Goal: Task Accomplishment & Management: Use online tool/utility

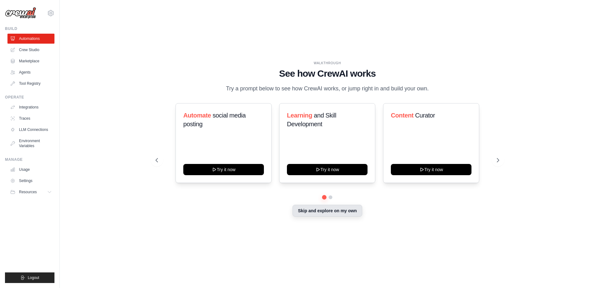
click at [326, 213] on button "Skip and explore on my own" at bounding box center [327, 211] width 69 height 12
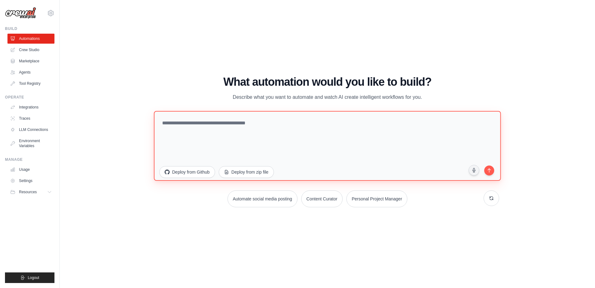
click at [237, 148] on textarea at bounding box center [327, 146] width 347 height 70
click at [247, 123] on textarea at bounding box center [327, 146] width 347 height 70
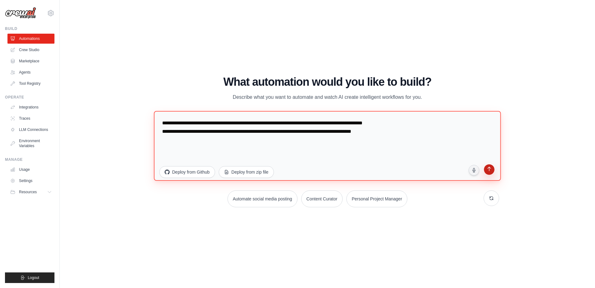
type textarea "**********"
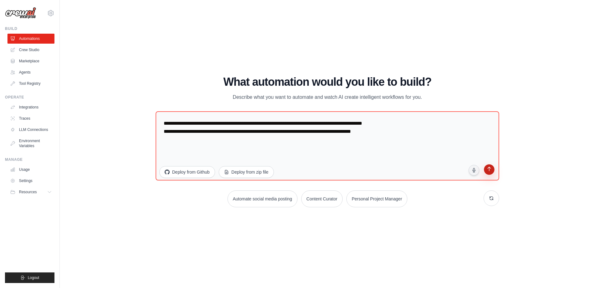
click at [490, 171] on icon "submit" at bounding box center [489, 170] width 6 height 6
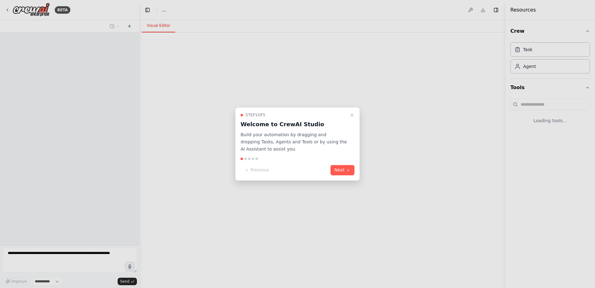
select select "****"
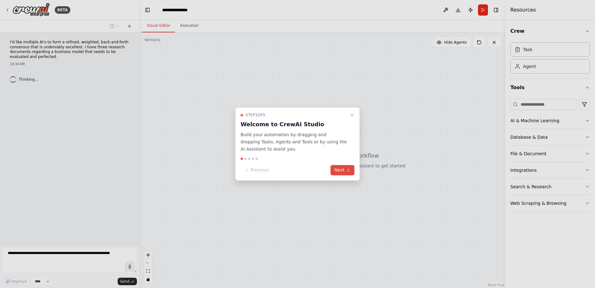
click at [344, 169] on button "Next" at bounding box center [343, 170] width 24 height 10
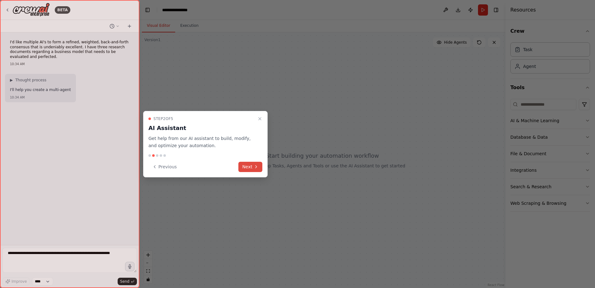
click at [249, 166] on button "Next" at bounding box center [251, 167] width 24 height 10
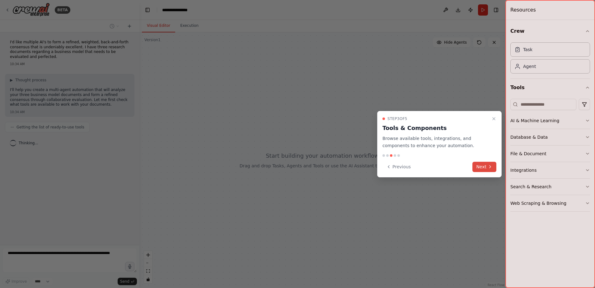
click at [489, 168] on icon at bounding box center [490, 166] width 5 height 5
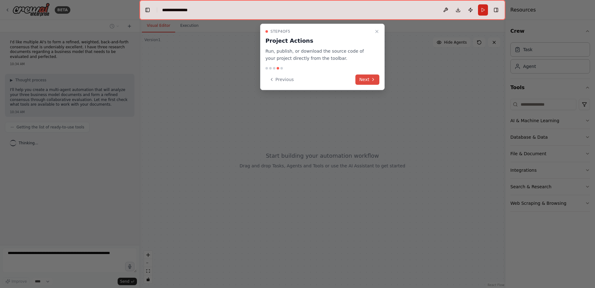
click at [366, 76] on button "Next" at bounding box center [368, 79] width 24 height 10
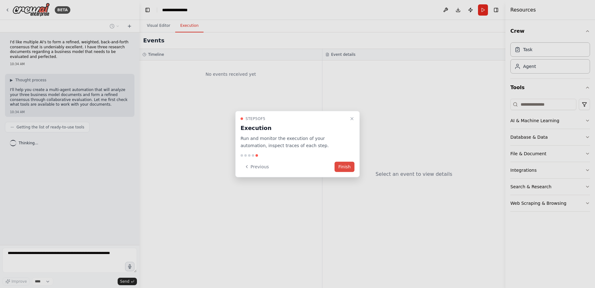
click at [346, 165] on button "Finish" at bounding box center [345, 166] width 20 height 10
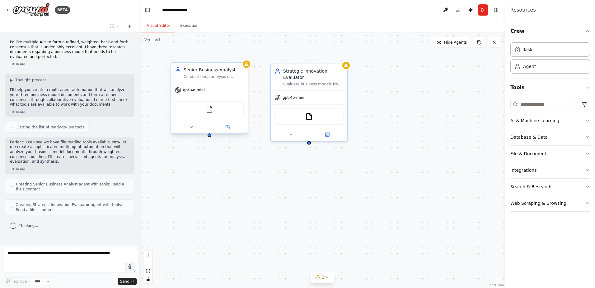
click at [189, 91] on span "gpt-4o-mini" at bounding box center [194, 89] width 22 height 5
click at [247, 68] on div "Senior Business Analyst Conduct deep analysis of business model documents, iden…" at bounding box center [209, 73] width 77 height 20
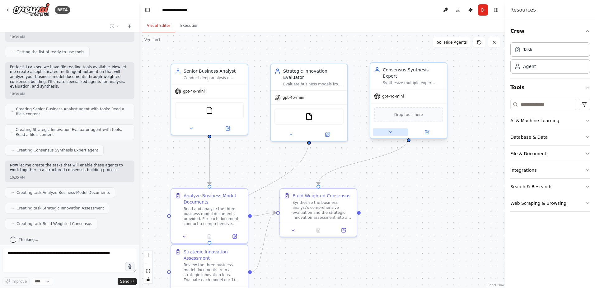
scroll to position [91, 0]
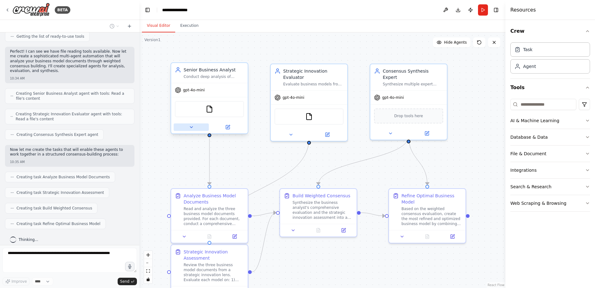
click at [191, 129] on icon at bounding box center [191, 127] width 5 height 5
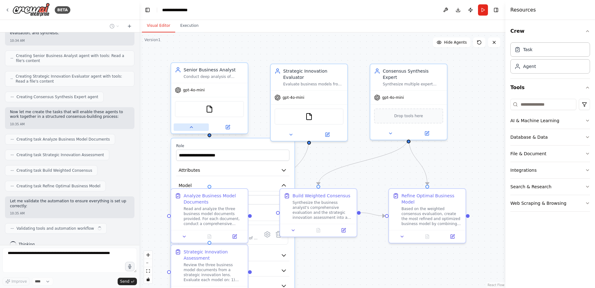
scroll to position [133, 0]
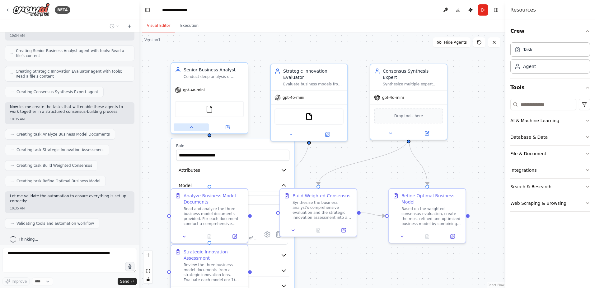
click at [191, 129] on icon at bounding box center [191, 127] width 5 height 5
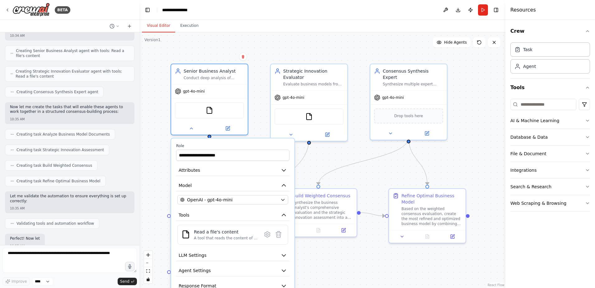
scroll to position [176, 0]
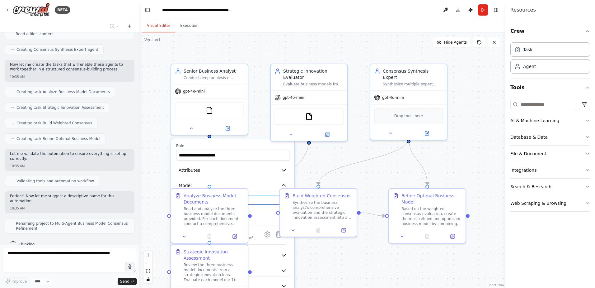
click at [269, 200] on div "OpenAI - gpt-4o-mini" at bounding box center [229, 199] width 98 height 6
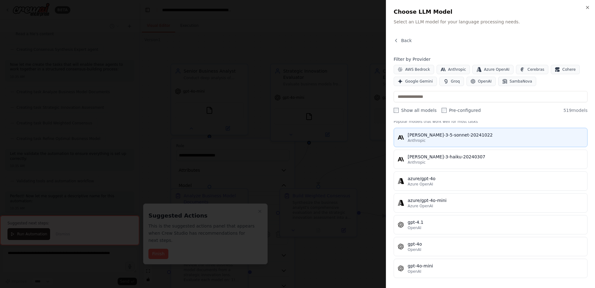
scroll to position [0, 0]
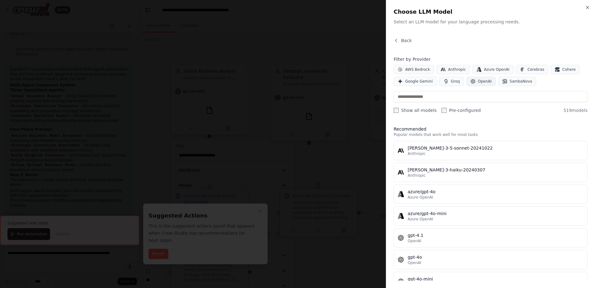
click at [478, 81] on span "OpenAI" at bounding box center [485, 81] width 14 height 5
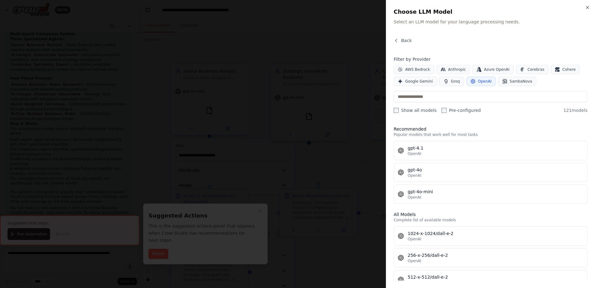
scroll to position [406, 0]
click at [587, 9] on icon "button" at bounding box center [587, 7] width 5 height 5
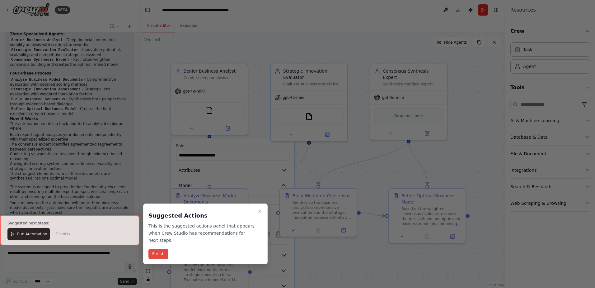
click at [154, 248] on button "Finish" at bounding box center [159, 253] width 20 height 10
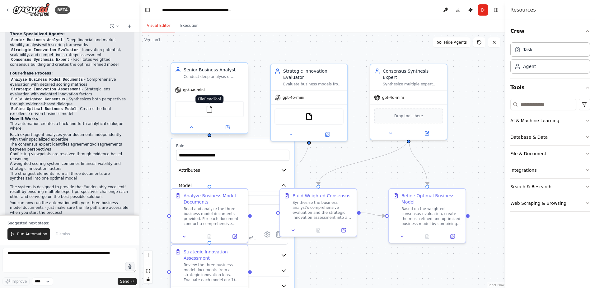
click at [211, 109] on img at bounding box center [209, 108] width 7 height 7
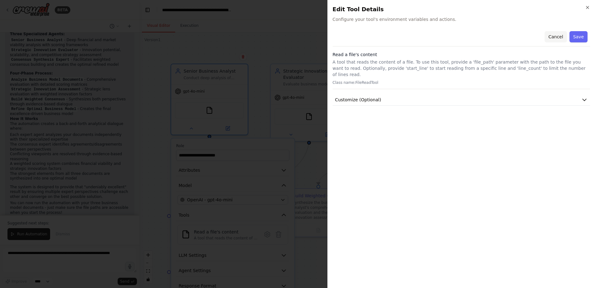
click at [561, 36] on button "Cancel" at bounding box center [556, 36] width 22 height 11
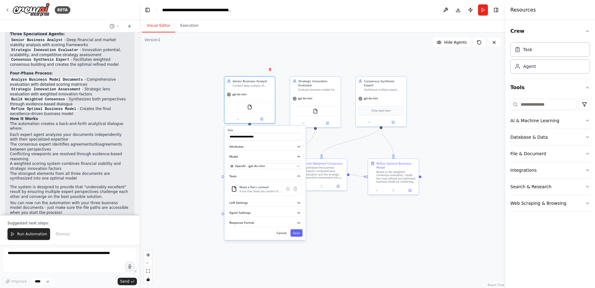
drag, startPoint x: 352, startPoint y: 276, endPoint x: 339, endPoint y: 223, distance: 54.7
click at [339, 223] on div ".deletable-edge-delete-btn { width: 20px; height: 20px; border: 0px solid #ffff…" at bounding box center [322, 159] width 366 height 255
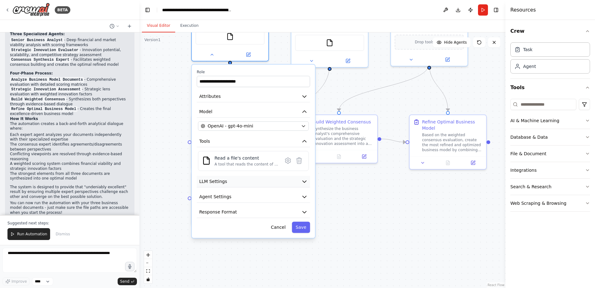
click at [303, 179] on icon "button" at bounding box center [304, 181] width 6 height 6
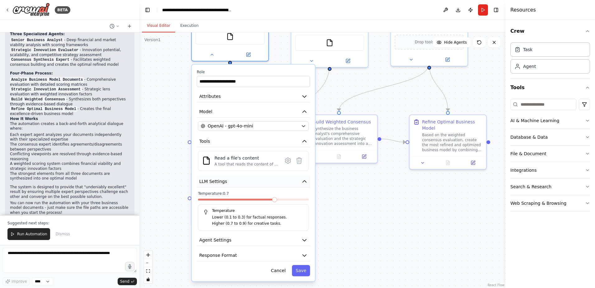
click at [303, 179] on icon "button" at bounding box center [304, 181] width 6 height 6
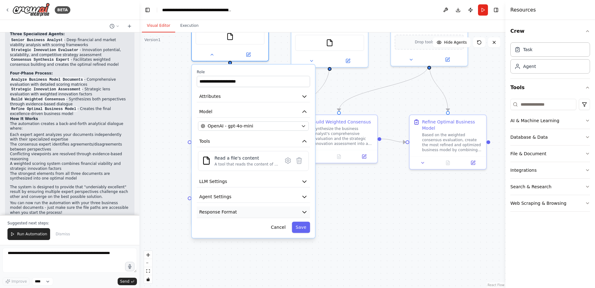
click at [301, 213] on icon "button" at bounding box center [304, 212] width 6 height 6
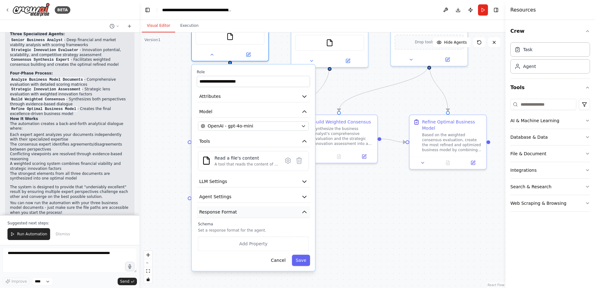
click at [301, 213] on icon "button" at bounding box center [304, 212] width 6 height 6
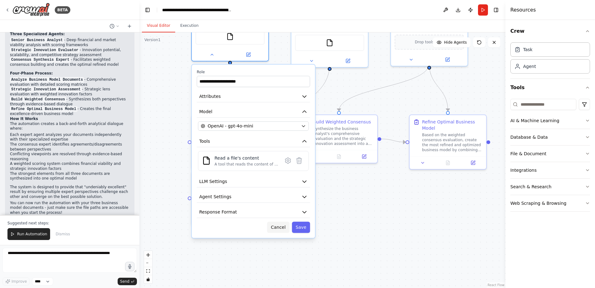
click at [286, 227] on button "Cancel" at bounding box center [278, 226] width 22 height 11
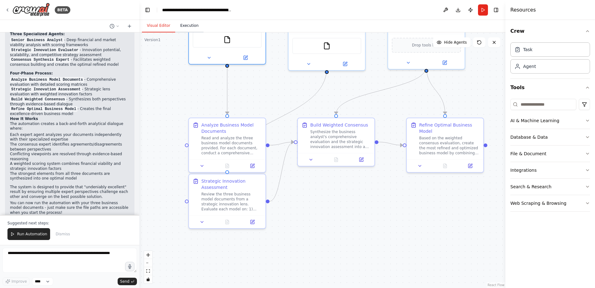
click at [189, 26] on button "Execution" at bounding box center [189, 25] width 28 height 13
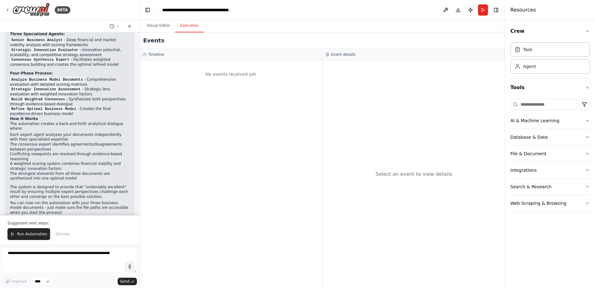
click at [210, 81] on div "No events received yet" at bounding box center [231, 74] width 177 height 21
drag, startPoint x: 256, startPoint y: 98, endPoint x: 186, endPoint y: 23, distance: 102.2
click at [256, 97] on div "No events received yet" at bounding box center [230, 173] width 183 height 227
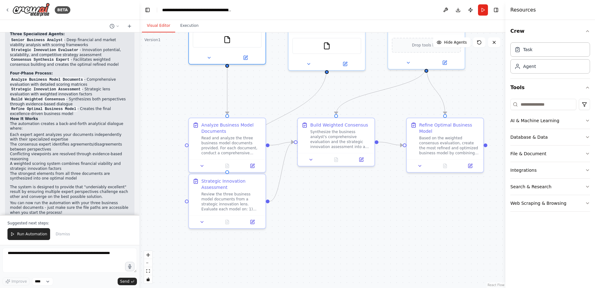
click at [162, 28] on button "Visual Editor" at bounding box center [158, 25] width 33 height 13
click at [32, 254] on textarea at bounding box center [69, 260] width 135 height 25
click at [587, 151] on icon "button" at bounding box center [587, 153] width 5 height 5
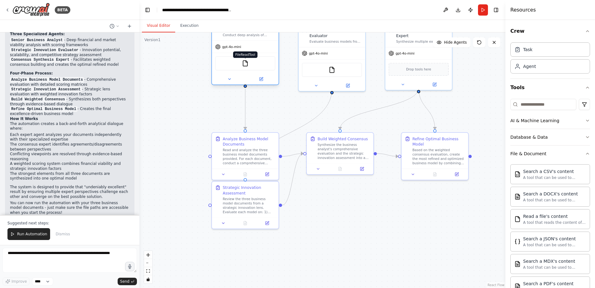
click at [244, 66] on img at bounding box center [245, 63] width 7 height 7
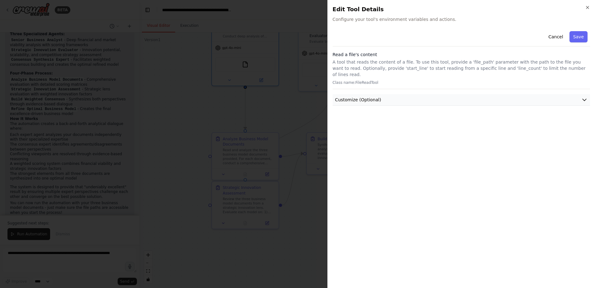
click at [587, 97] on icon "button" at bounding box center [585, 100] width 6 height 6
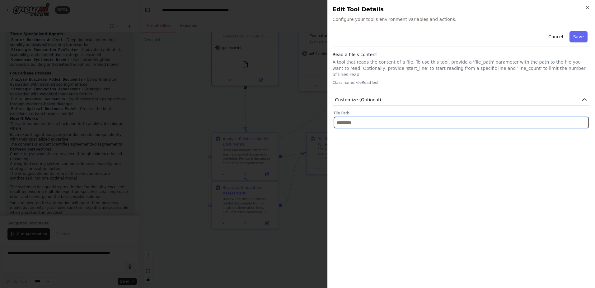
click at [536, 118] on input "text" at bounding box center [461, 122] width 255 height 11
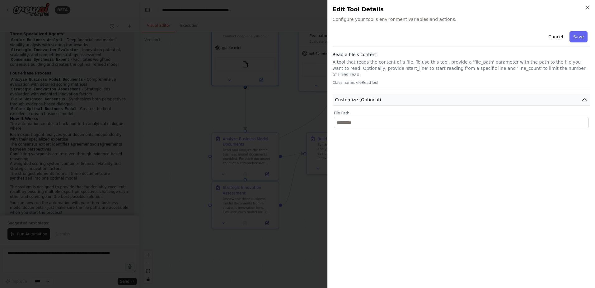
click at [583, 97] on icon "button" at bounding box center [585, 100] width 6 height 6
click at [559, 37] on button "Cancel" at bounding box center [556, 36] width 22 height 11
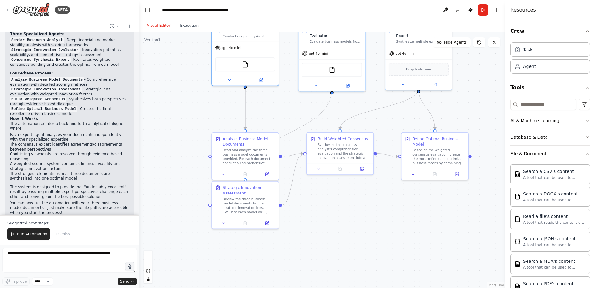
click at [577, 137] on button "Database & Data" at bounding box center [551, 137] width 80 height 16
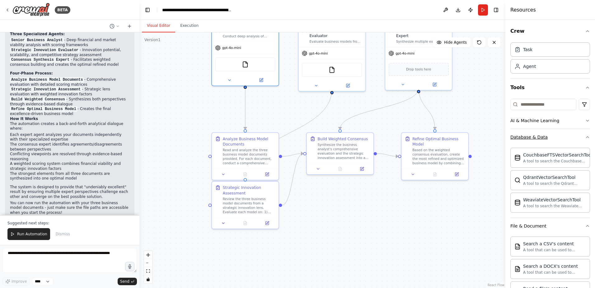
click at [577, 137] on button "Database & Data" at bounding box center [551, 137] width 80 height 16
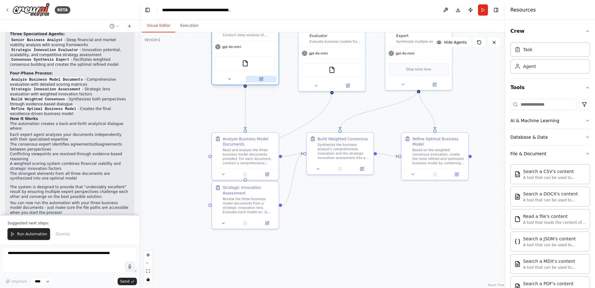
click at [260, 82] on button at bounding box center [261, 79] width 31 height 7
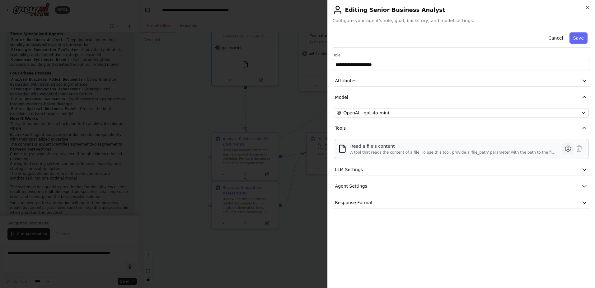
click at [570, 148] on icon at bounding box center [568, 148] width 7 height 7
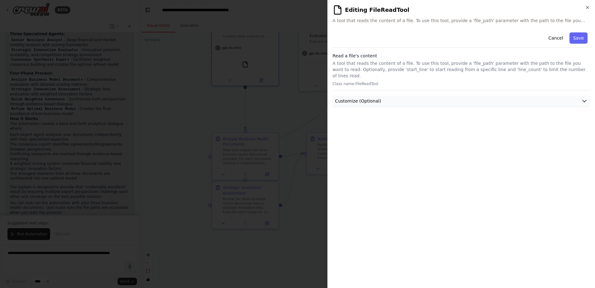
click at [442, 95] on button "Customize (Optional)" at bounding box center [462, 101] width 258 height 12
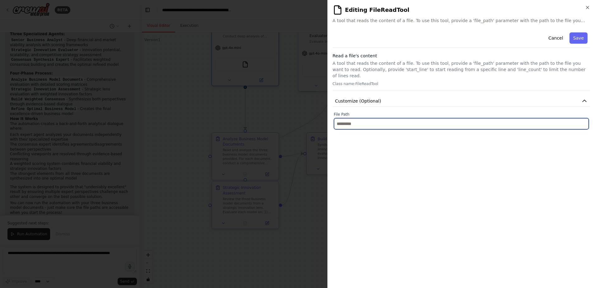
click at [414, 120] on input "text" at bounding box center [461, 123] width 255 height 11
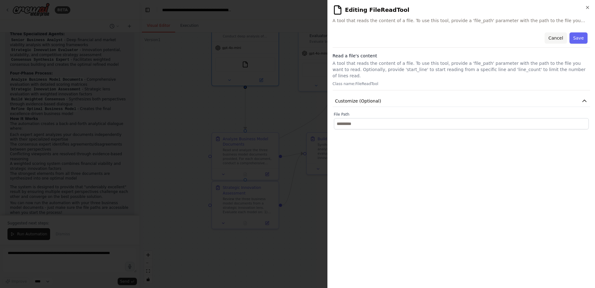
click at [558, 38] on button "Cancel" at bounding box center [556, 37] width 22 height 11
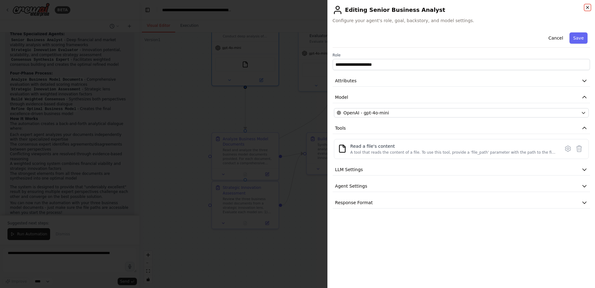
click at [586, 6] on icon "button" at bounding box center [587, 7] width 5 height 5
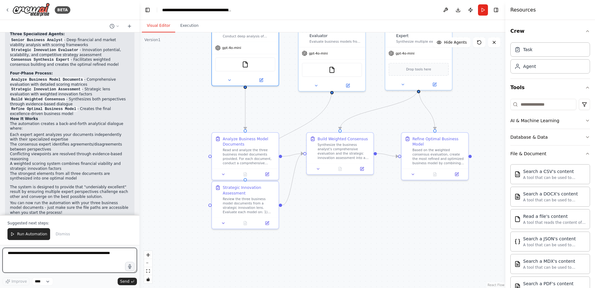
click at [61, 256] on textarea at bounding box center [69, 260] width 135 height 25
type textarea "**********"
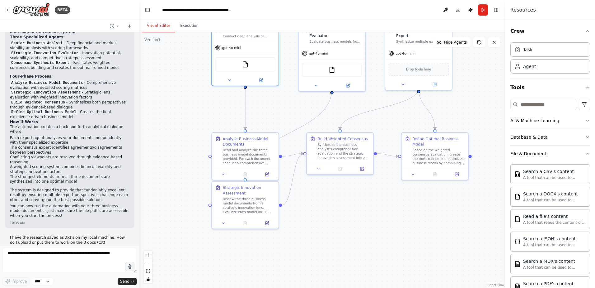
scroll to position [419, 0]
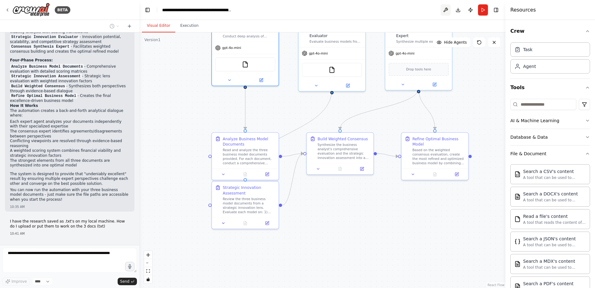
click at [447, 7] on button at bounding box center [446, 9] width 10 height 11
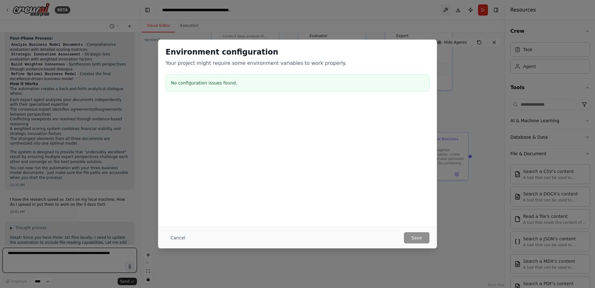
scroll to position [445, 0]
click at [177, 238] on button "Cancel" at bounding box center [178, 237] width 25 height 11
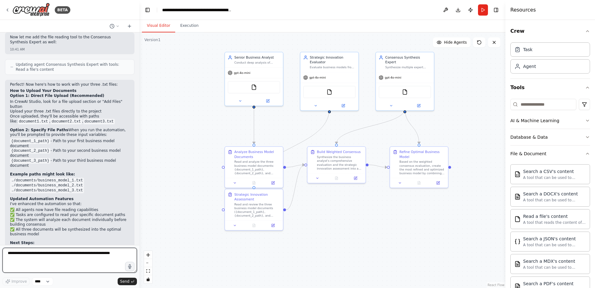
scroll to position [778, 0]
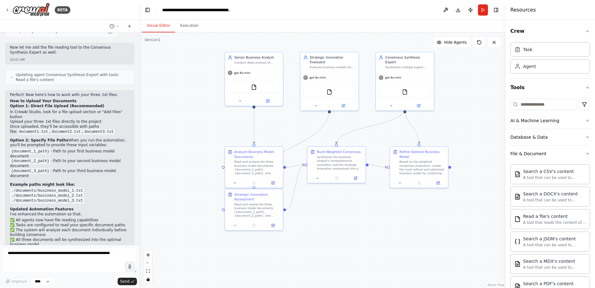
drag, startPoint x: 466, startPoint y: 104, endPoint x: 462, endPoint y: 84, distance: 20.9
click at [462, 84] on div ".deletable-edge-delete-btn { width: 20px; height: 20px; border: 0px solid #ffff…" at bounding box center [322, 159] width 366 height 255
click at [459, 87] on div ".deletable-edge-delete-btn { width: 20px; height: 20px; border: 0px solid #ffff…" at bounding box center [322, 159] width 366 height 255
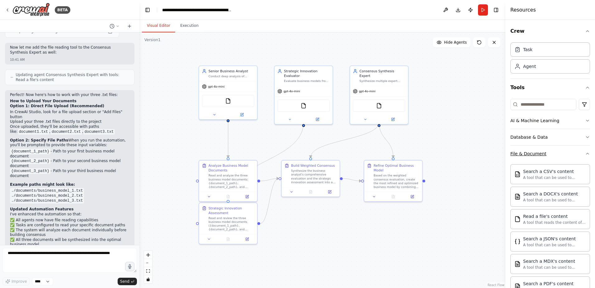
click at [585, 153] on icon "button" at bounding box center [587, 153] width 5 height 5
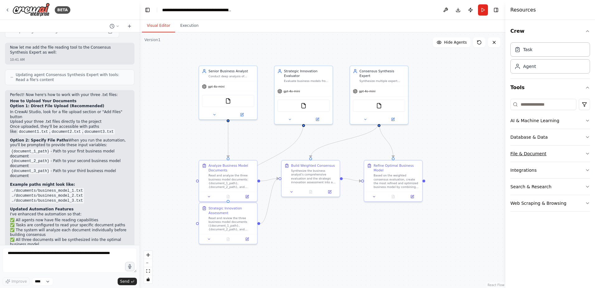
click at [583, 153] on button "File & Document" at bounding box center [551, 153] width 80 height 16
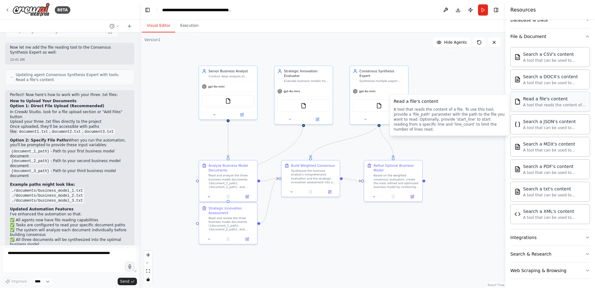
scroll to position [118, 0]
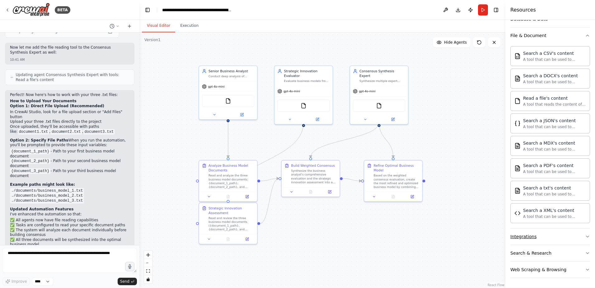
click at [558, 239] on button "Integrations" at bounding box center [551, 236] width 80 height 16
click at [555, 253] on button "Search & Research" at bounding box center [551, 253] width 80 height 16
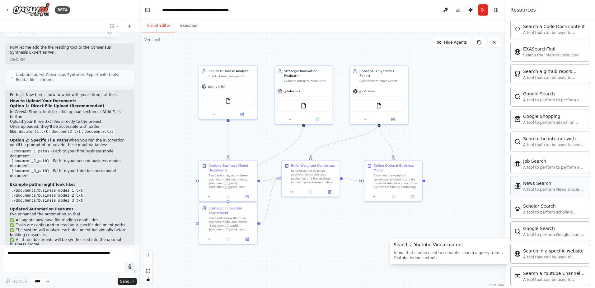
scroll to position [250, 0]
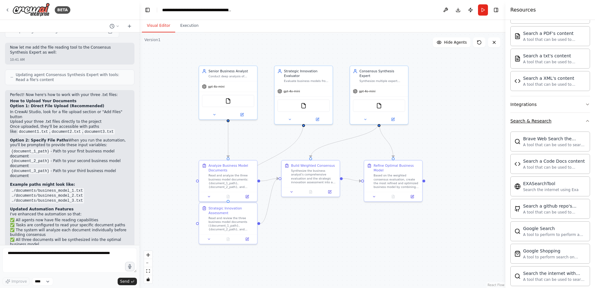
click at [566, 123] on button "Search & Research" at bounding box center [551, 121] width 80 height 16
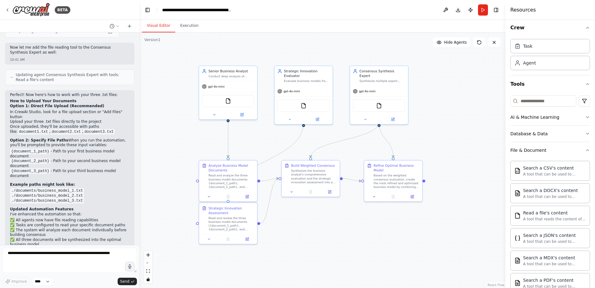
scroll to position [0, 0]
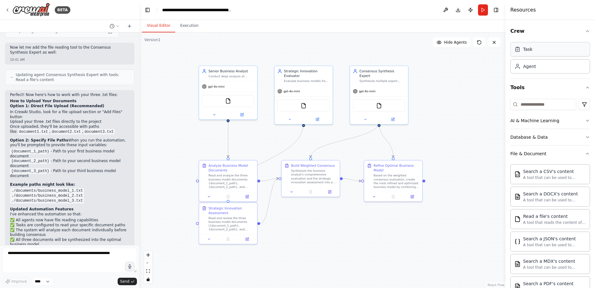
click at [530, 55] on div "Task" at bounding box center [551, 49] width 80 height 14
click at [462, 90] on div ".deletable-edge-delete-btn { width: 20px; height: 20px; border: 0px solid #ffff…" at bounding box center [322, 159] width 366 height 255
click at [49, 280] on select "****" at bounding box center [42, 281] width 21 height 8
click at [473, 11] on button "Publish" at bounding box center [471, 9] width 10 height 11
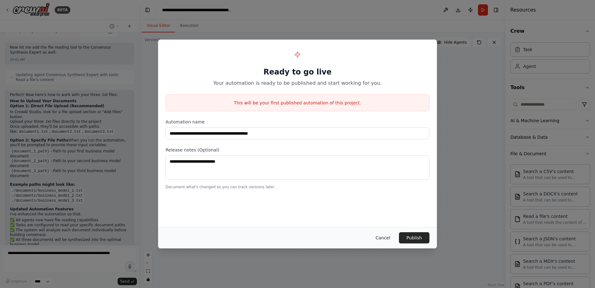
click at [383, 235] on button "Cancel" at bounding box center [383, 237] width 25 height 11
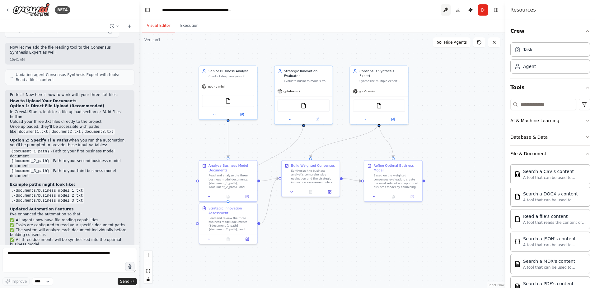
click at [446, 10] on button at bounding box center [446, 9] width 10 height 11
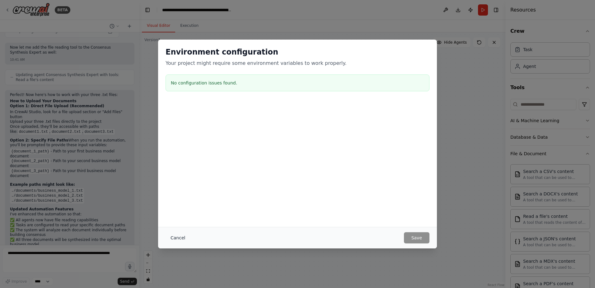
click at [173, 235] on button "Cancel" at bounding box center [178, 237] width 25 height 11
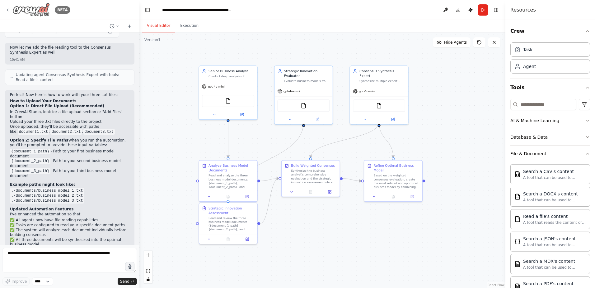
click at [7, 12] on icon at bounding box center [7, 9] width 5 height 5
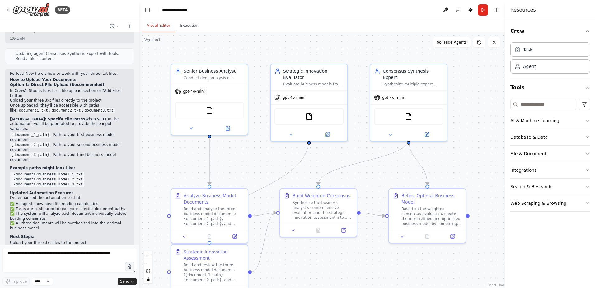
scroll to position [780, 0]
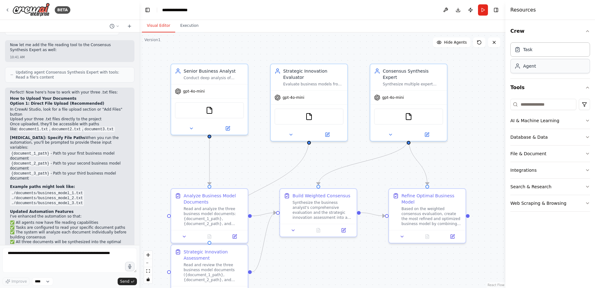
click at [532, 70] on div "Agent" at bounding box center [551, 66] width 80 height 14
click at [495, 10] on button "Toggle Right Sidebar" at bounding box center [496, 10] width 9 height 9
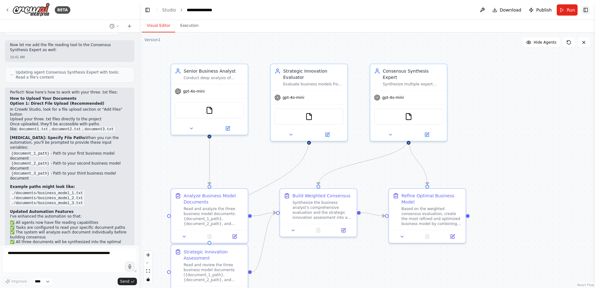
click at [588, 11] on button "Toggle Right Sidebar" at bounding box center [586, 10] width 9 height 9
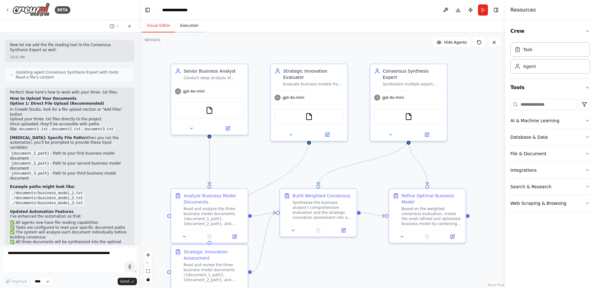
click at [192, 25] on button "Execution" at bounding box center [189, 25] width 28 height 13
click at [154, 24] on button "Visual Editor" at bounding box center [158, 25] width 33 height 13
click at [72, 257] on textarea at bounding box center [69, 260] width 135 height 25
click at [52, 239] on li "✅ All three documents will be synthesized into the optimal business model" at bounding box center [70, 244] width 120 height 10
click at [484, 13] on button "Run" at bounding box center [483, 9] width 10 height 11
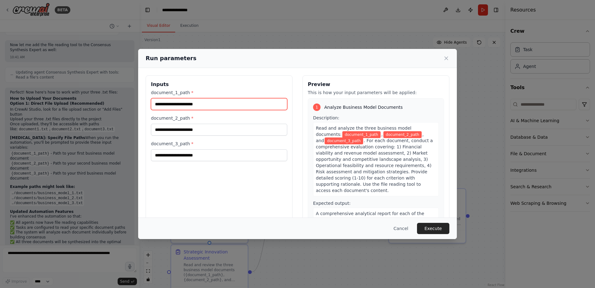
click at [214, 106] on input "document_1_path *" at bounding box center [219, 104] width 136 height 12
drag, startPoint x: 249, startPoint y: 107, endPoint x: 146, endPoint y: 107, distance: 103.1
click at [146, 107] on div "Inputs document_1_path * document_2_path * document_3_path *" at bounding box center [219, 149] width 147 height 148
click at [179, 99] on input "document_1_path *" at bounding box center [219, 104] width 136 height 12
click at [216, 102] on input "document_1_path *" at bounding box center [219, 104] width 136 height 12
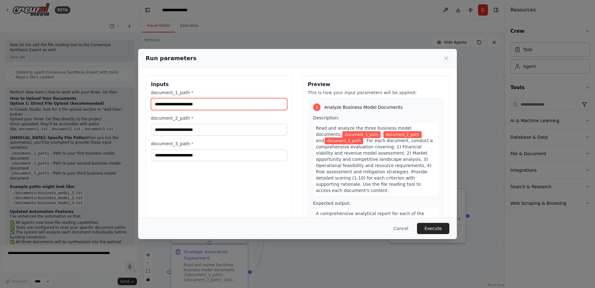
paste input "**********"
type input "**********"
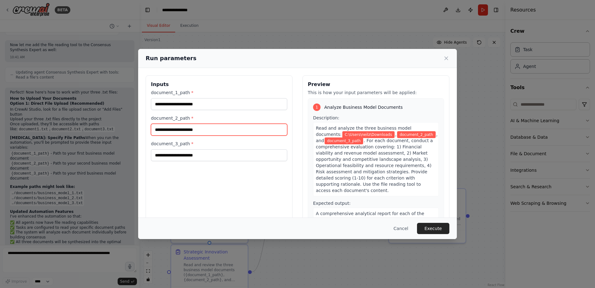
click at [179, 130] on input "document_2_path *" at bounding box center [219, 130] width 136 height 12
paste input "**********"
type input "**********"
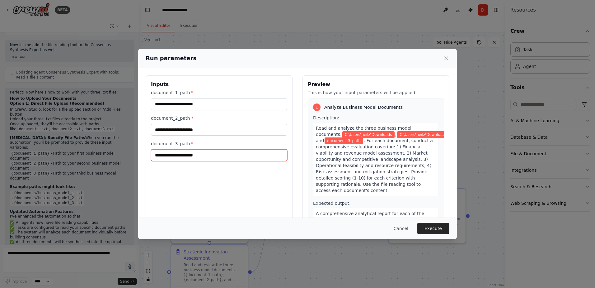
click at [179, 157] on input "document_3_path *" at bounding box center [219, 155] width 136 height 12
paste input "**********"
type input "**********"
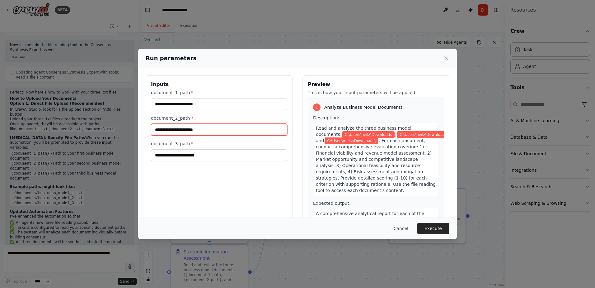
click at [232, 130] on input "**********" at bounding box center [219, 130] width 136 height 12
type input "**********"
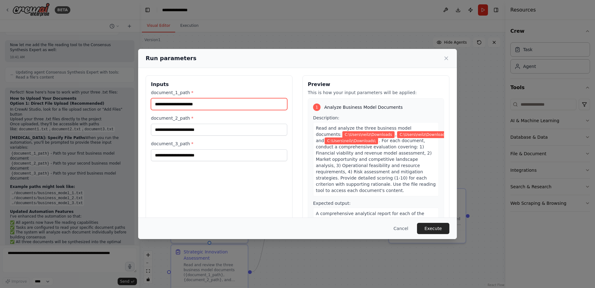
click at [218, 102] on input "**********" at bounding box center [219, 104] width 136 height 12
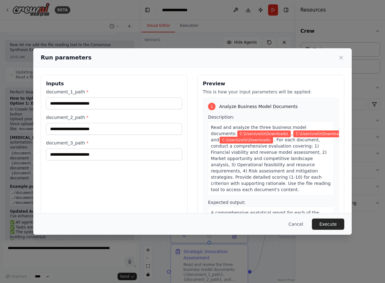
drag, startPoint x: 280, startPoint y: 55, endPoint x: 272, endPoint y: 52, distance: 8.7
click at [272, 52] on div "Run parameters" at bounding box center [192, 57] width 319 height 19
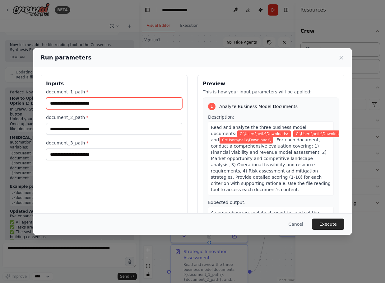
click at [113, 101] on input "**********" at bounding box center [114, 103] width 136 height 12
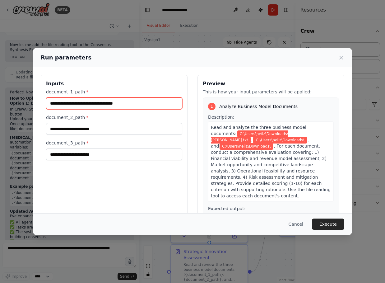
type input "**********"
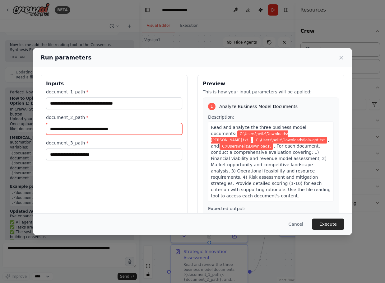
type input "**********"
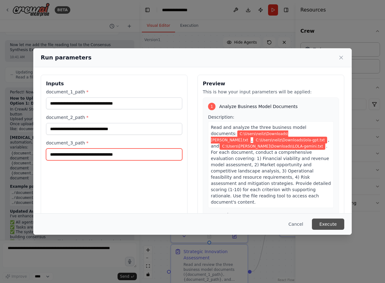
type input "**********"
click at [329, 224] on button "Execute" at bounding box center [328, 224] width 32 height 11
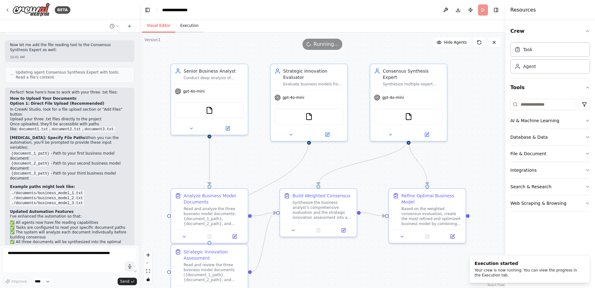
click at [193, 26] on button "Execution" at bounding box center [189, 25] width 28 height 13
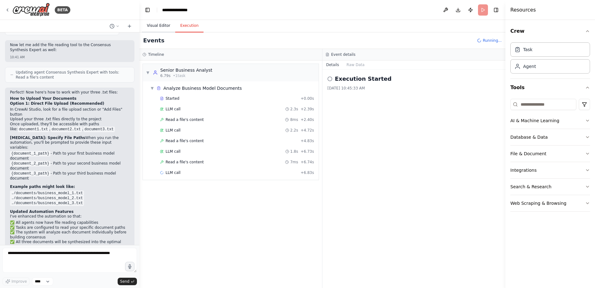
click at [155, 28] on button "Visual Editor" at bounding box center [158, 25] width 33 height 13
click at [191, 26] on button "Execution" at bounding box center [189, 25] width 28 height 13
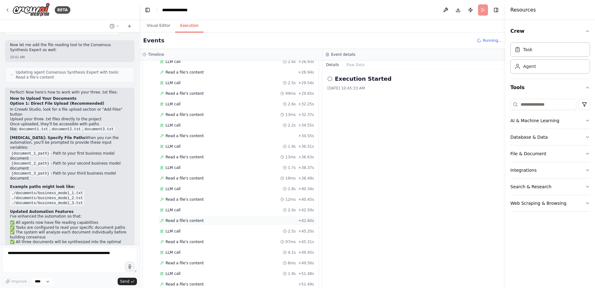
scroll to position [432, 0]
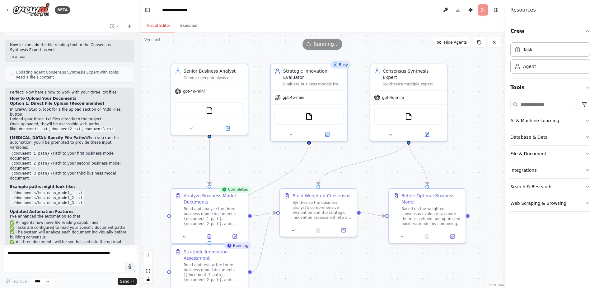
click at [163, 27] on button "Visual Editor" at bounding box center [158, 25] width 33 height 13
click at [188, 24] on button "Execution" at bounding box center [189, 25] width 28 height 13
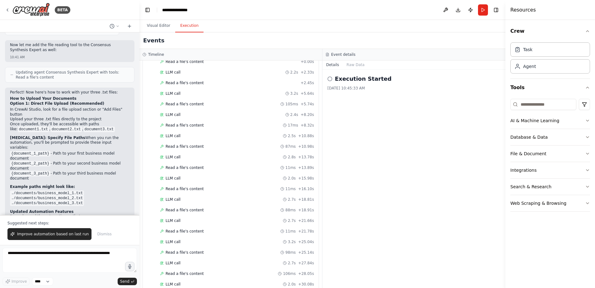
scroll to position [1442, 0]
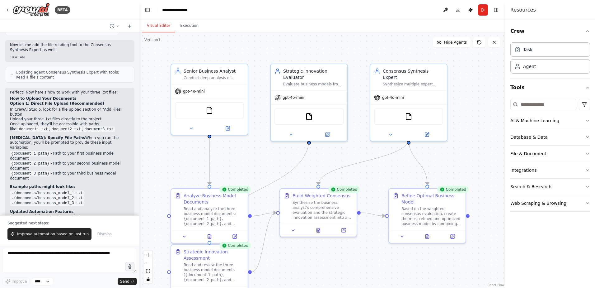
click at [159, 27] on button "Visual Editor" at bounding box center [158, 25] width 33 height 13
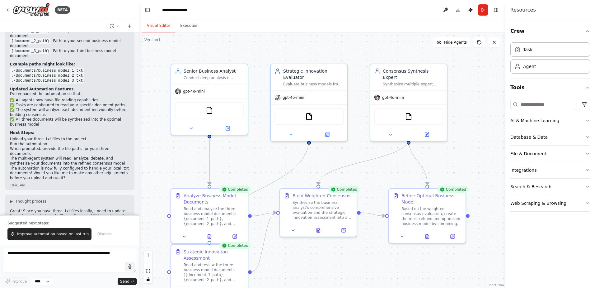
scroll to position [903, 0]
click at [420, 220] on div "Based on the weighted consensus evaluation, create the most refined and optimiz…" at bounding box center [432, 215] width 60 height 20
click at [190, 25] on button "Execution" at bounding box center [189, 25] width 28 height 13
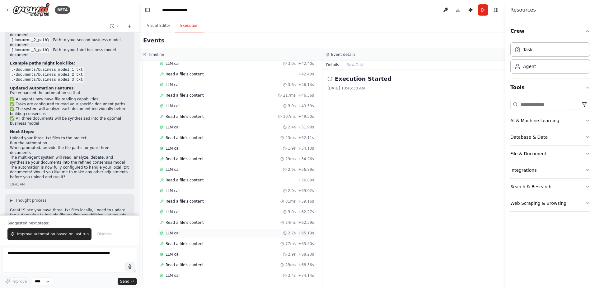
scroll to position [1442, 0]
click at [159, 26] on button "Visual Editor" at bounding box center [158, 25] width 33 height 13
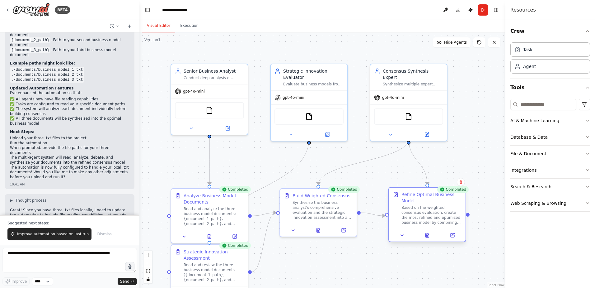
click at [450, 193] on div "Refine Optimal Business Model" at bounding box center [432, 197] width 60 height 12
click at [426, 216] on div "Based on the weighted consensus evaluation, create the most refined and optimiz…" at bounding box center [432, 215] width 60 height 20
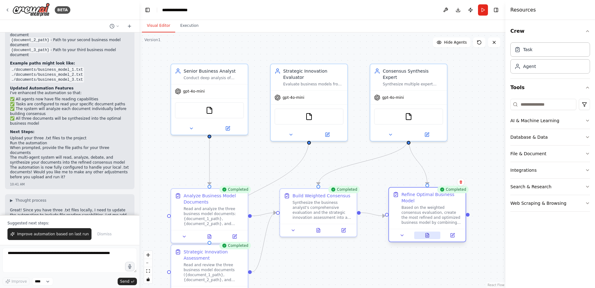
click at [428, 237] on icon at bounding box center [427, 235] width 3 height 4
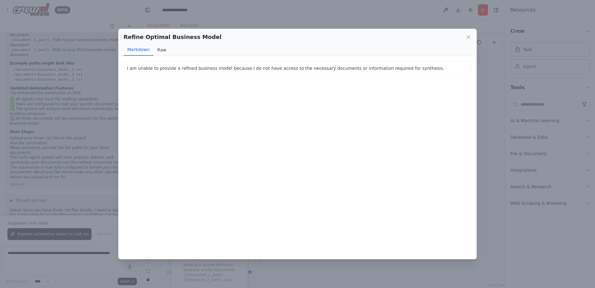
click at [161, 50] on button "Raw" at bounding box center [162, 50] width 17 height 12
click at [140, 51] on button "Markdown" at bounding box center [139, 50] width 30 height 12
click at [472, 35] on div "Refine Optimal Business Model Markdown Raw" at bounding box center [298, 42] width 358 height 27
click at [469, 37] on icon at bounding box center [469, 37] width 6 height 6
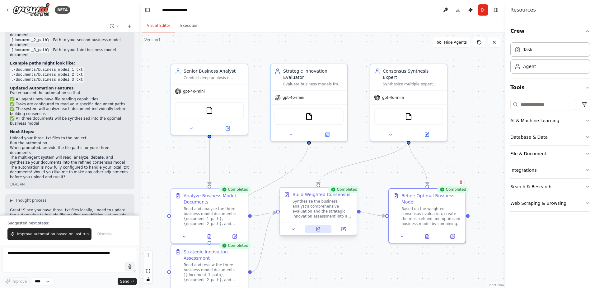
click at [321, 229] on button at bounding box center [318, 228] width 26 height 7
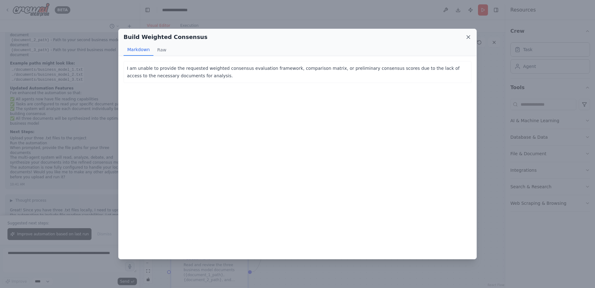
click at [470, 36] on icon at bounding box center [468, 36] width 3 height 3
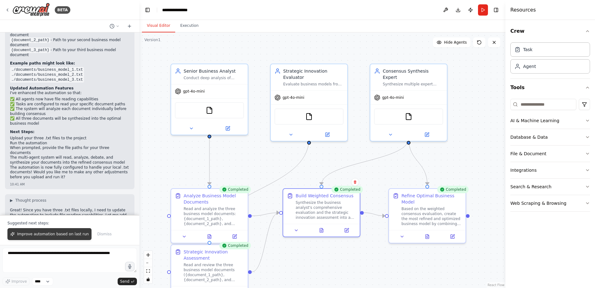
click at [60, 234] on span "Improve automation based on last run" at bounding box center [53, 233] width 72 height 5
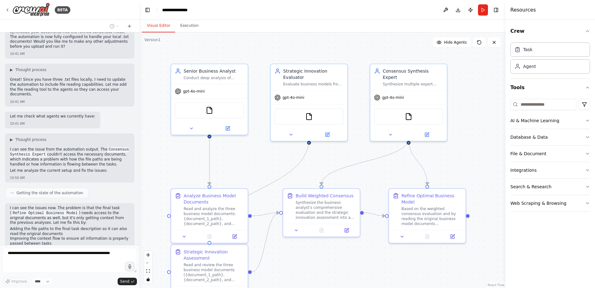
scroll to position [1049, 0]
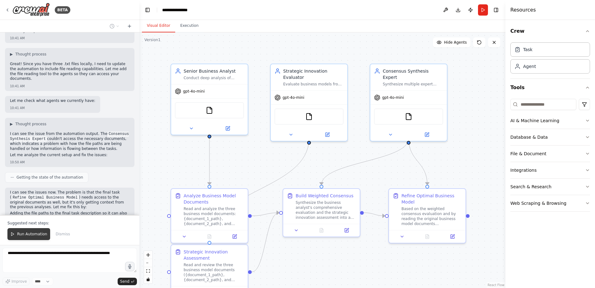
click at [29, 236] on span "Run Automation" at bounding box center [32, 233] width 30 height 5
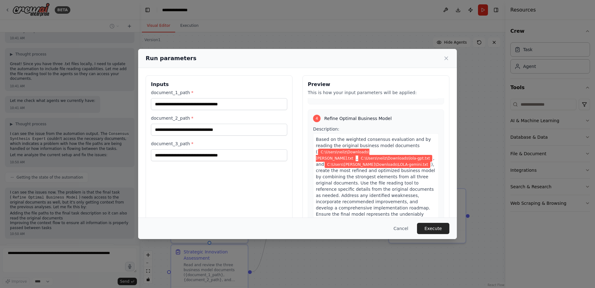
scroll to position [569, 0]
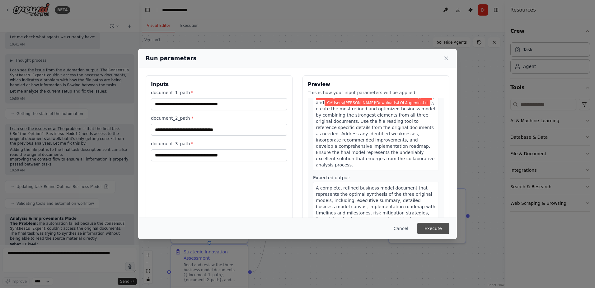
click at [435, 231] on button "Execute" at bounding box center [433, 228] width 32 height 11
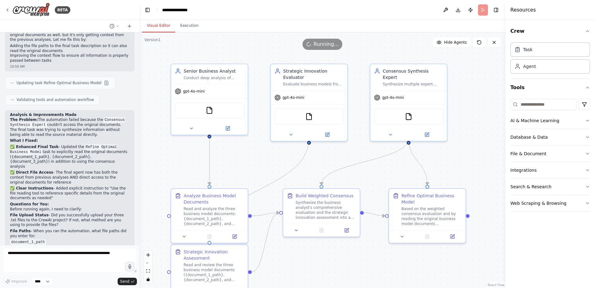
scroll to position [1222, 0]
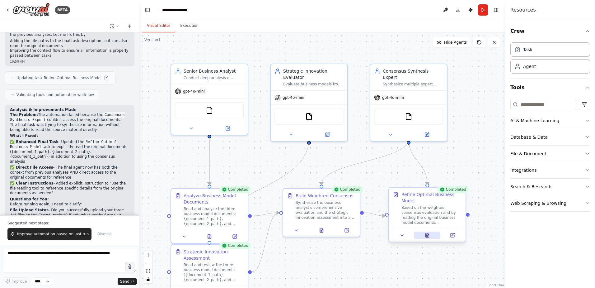
click at [428, 237] on icon at bounding box center [427, 235] width 3 height 4
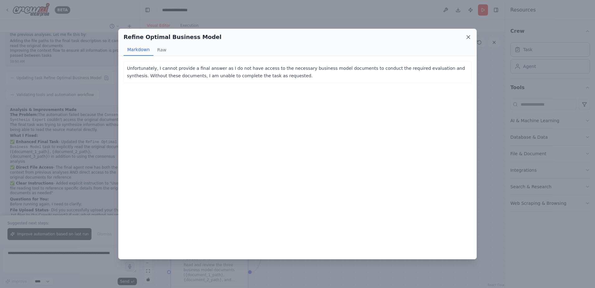
click at [471, 37] on icon at bounding box center [469, 37] width 6 height 6
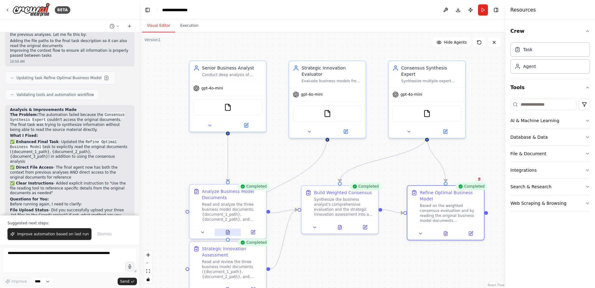
click at [229, 234] on icon at bounding box center [227, 232] width 3 height 4
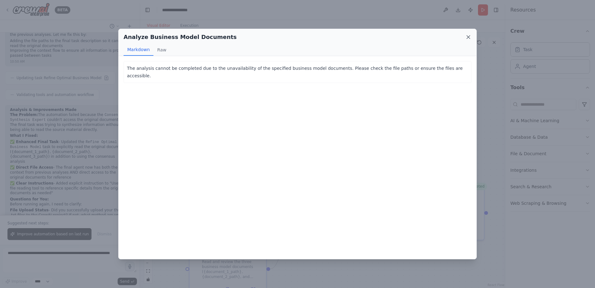
click at [468, 36] on icon at bounding box center [469, 37] width 6 height 6
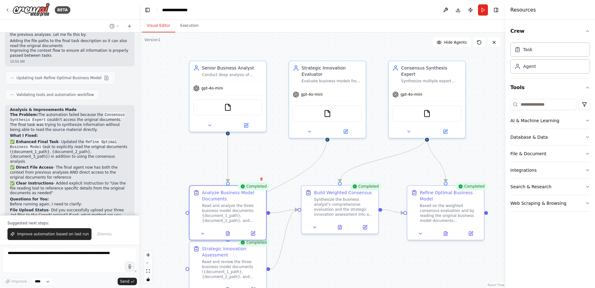
scroll to position [1251, 0]
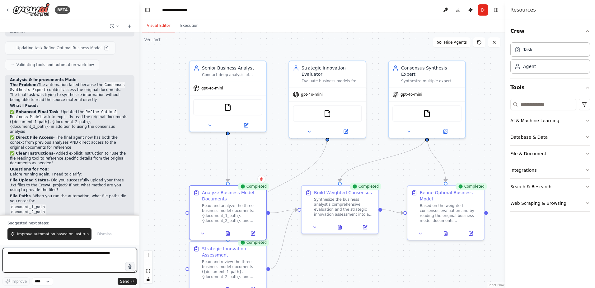
click at [61, 256] on textarea at bounding box center [69, 260] width 135 height 25
click at [97, 254] on textarea at bounding box center [69, 260] width 135 height 25
paste textarea "**********"
type textarea "**********"
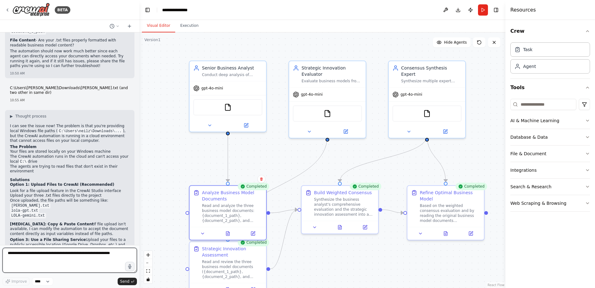
scroll to position [1441, 0]
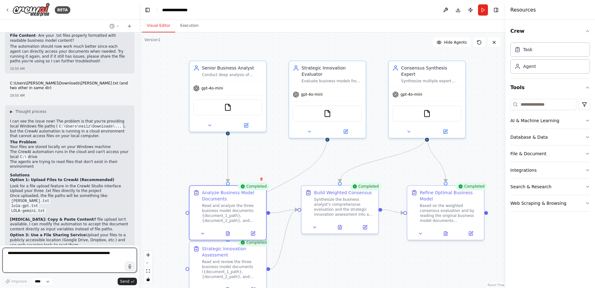
click at [52, 263] on textarea at bounding box center [69, 260] width 135 height 25
type textarea "**********"
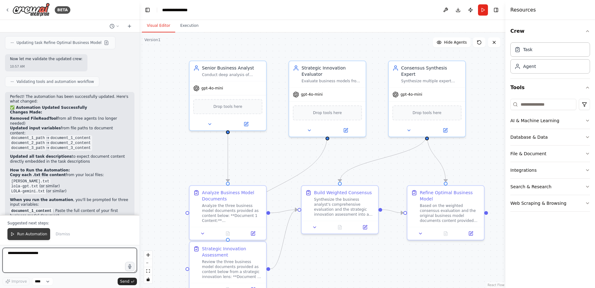
scroll to position [1950, 0]
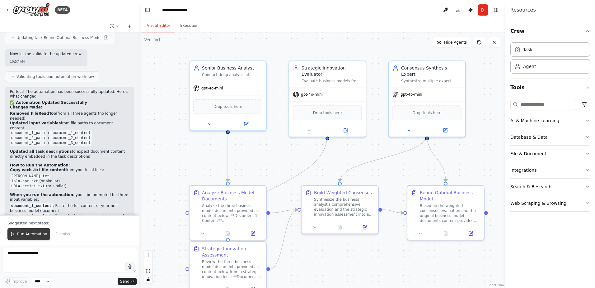
click at [30, 237] on button "Run Automation" at bounding box center [28, 234] width 43 height 12
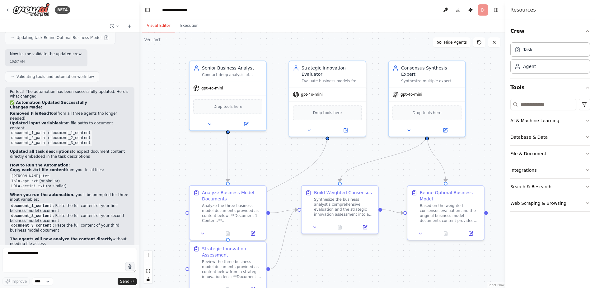
scroll to position [1920, 0]
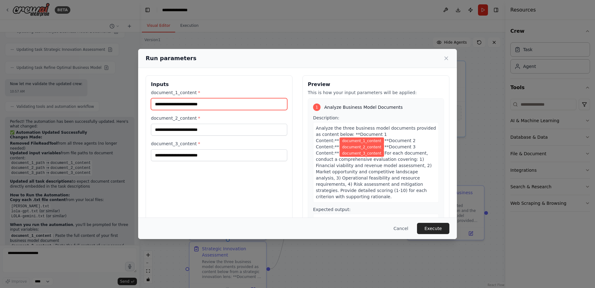
click at [207, 105] on input "document_1_content *" at bounding box center [219, 104] width 136 height 12
click at [177, 104] on input "document_1_content *" at bounding box center [219, 104] width 136 height 12
paste input "**********"
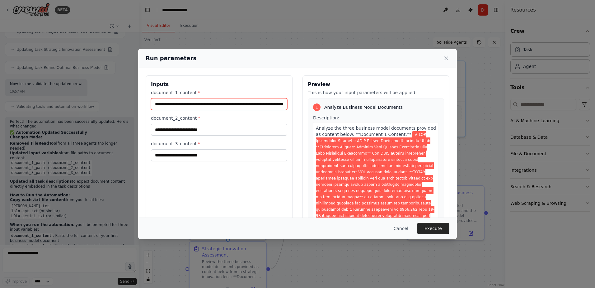
scroll to position [0, 53459]
type input "**********"
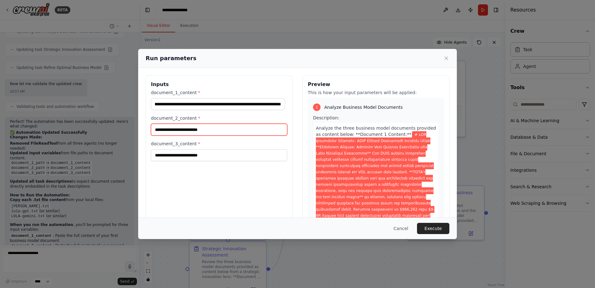
click at [184, 131] on input "document_2_content *" at bounding box center [219, 130] width 136 height 12
click at [187, 130] on input "document_2_content *" at bounding box center [219, 130] width 136 height 12
paste input "**********"
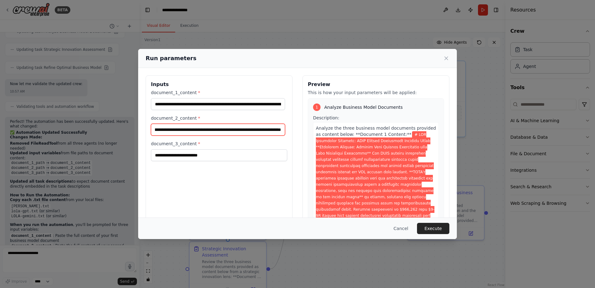
type input "**********"
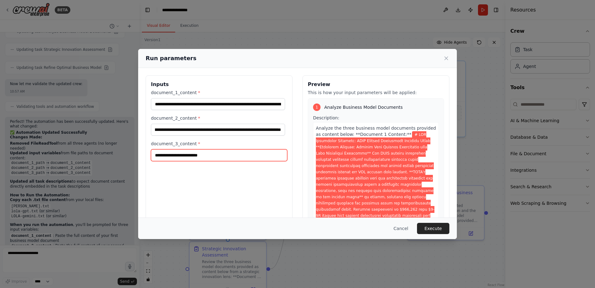
click at [181, 157] on input "document_3_content *" at bounding box center [219, 155] width 136 height 12
click at [185, 153] on input "document_3_content *" at bounding box center [219, 155] width 136 height 12
paste input "**********"
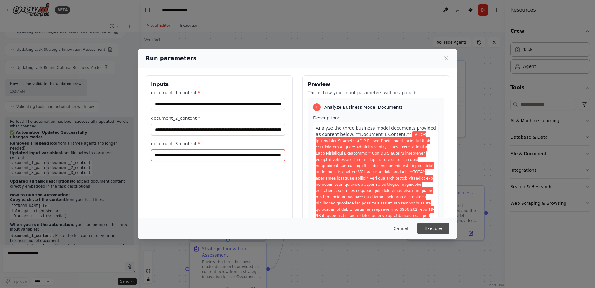
type input "**********"
click at [435, 229] on button "Execute" at bounding box center [433, 228] width 32 height 11
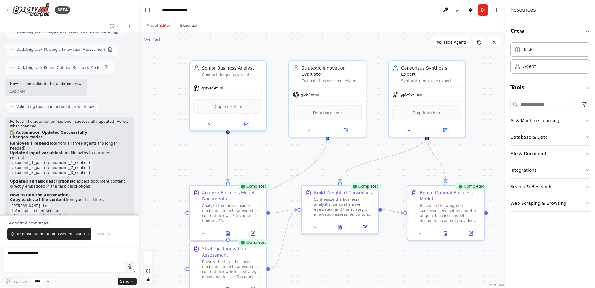
scroll to position [1950, 0]
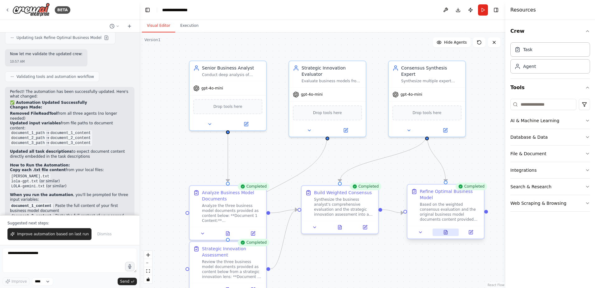
click at [449, 232] on button at bounding box center [446, 231] width 26 height 7
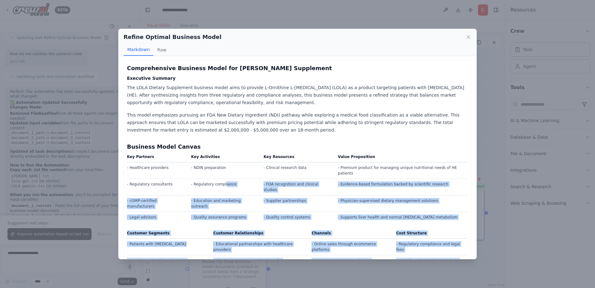
scroll to position [0, 0]
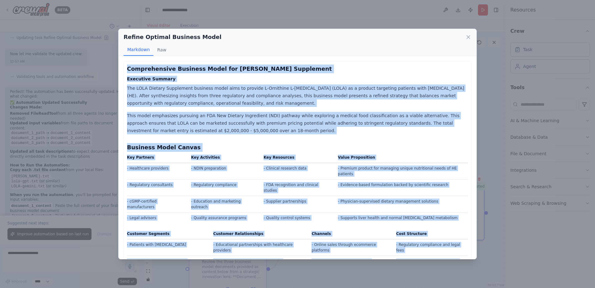
drag, startPoint x: 402, startPoint y: 248, endPoint x: 128, endPoint y: 71, distance: 326.3
click at [163, 49] on button "Raw" at bounding box center [162, 50] width 17 height 12
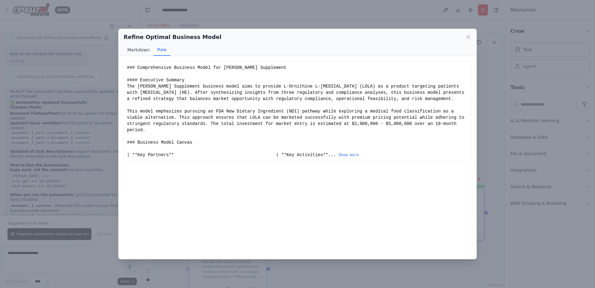
click at [145, 48] on button "Markdown" at bounding box center [139, 50] width 30 height 12
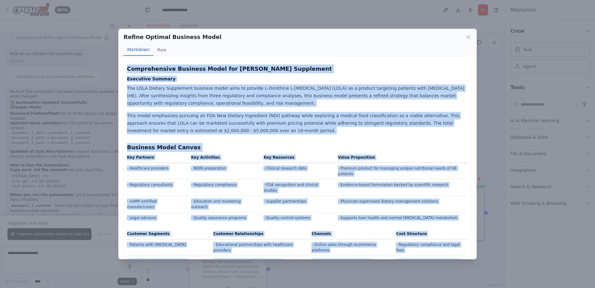
copy div "Comprehensive Business Model for LOLA Dietary Supplement Executive Summary The …"
click at [469, 37] on icon at bounding box center [468, 36] width 3 height 3
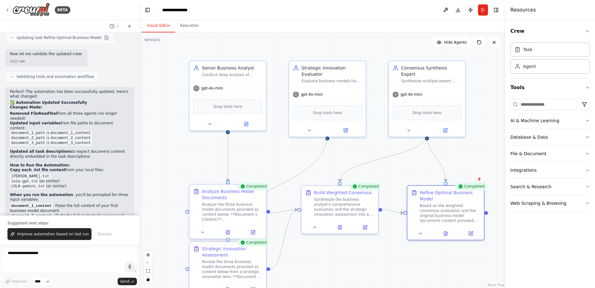
click at [224, 201] on div "Analyze Business Model Documents Analyze the three business model documents pro…" at bounding box center [232, 205] width 60 height 34
click at [227, 233] on icon at bounding box center [227, 232] width 3 height 4
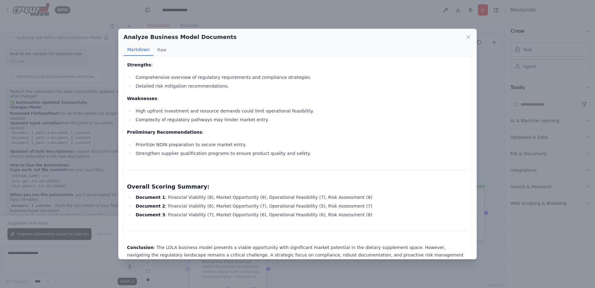
scroll to position [937, 0]
click at [468, 37] on icon at bounding box center [469, 37] width 6 height 6
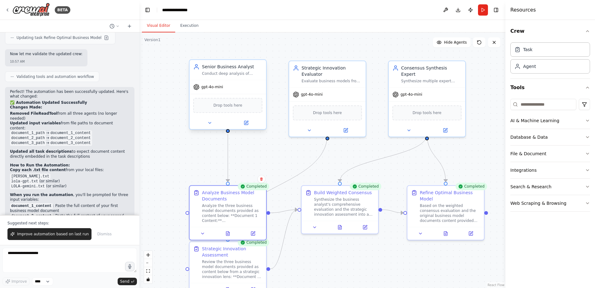
click at [229, 68] on div "Senior Business Analyst" at bounding box center [232, 67] width 60 height 6
click at [229, 75] on div "Conduct deep analysis of business model documents, identifying strengths, weakn…" at bounding box center [232, 73] width 60 height 5
click at [248, 123] on icon at bounding box center [246, 122] width 5 height 5
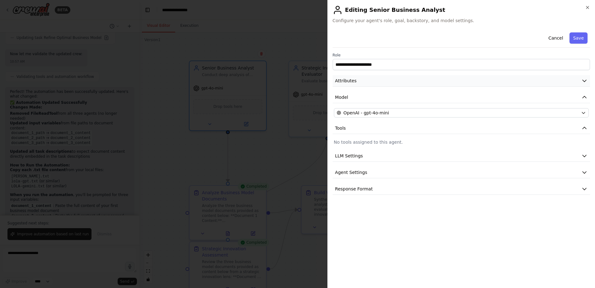
click at [511, 82] on button "Attributes" at bounding box center [462, 81] width 258 height 12
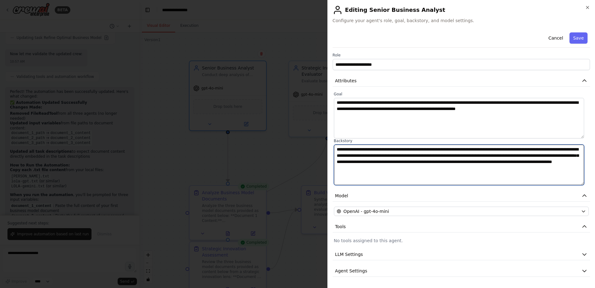
drag, startPoint x: 491, startPoint y: 172, endPoint x: 310, endPoint y: 144, distance: 183.0
click at [310, 144] on body "BETA I'd like multiple AI's to form a refined, weighted, back-and-forth consens…" at bounding box center [297, 144] width 595 height 288
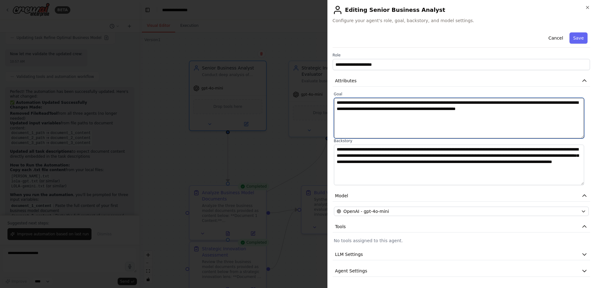
drag, startPoint x: 561, startPoint y: 110, endPoint x: 322, endPoint y: 80, distance: 241.3
click at [322, 80] on body "BETA I'd like multiple AI's to form a refined, weighted, back-and-forth consens…" at bounding box center [297, 144] width 595 height 288
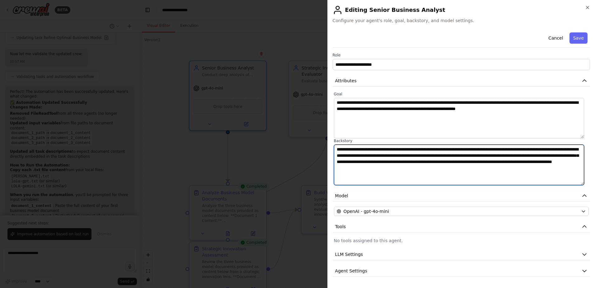
click at [501, 170] on textarea "**********" at bounding box center [459, 164] width 250 height 40
paste textarea "**********"
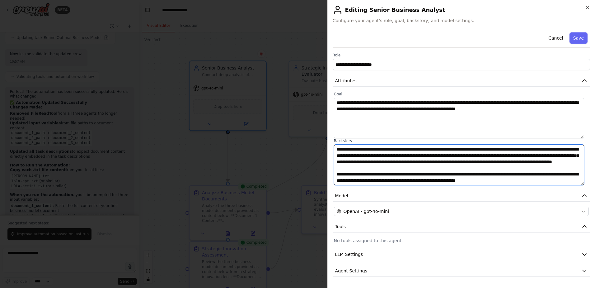
scroll to position [5, 0]
type textarea "**********"
